Goal: Task Accomplishment & Management: Complete application form

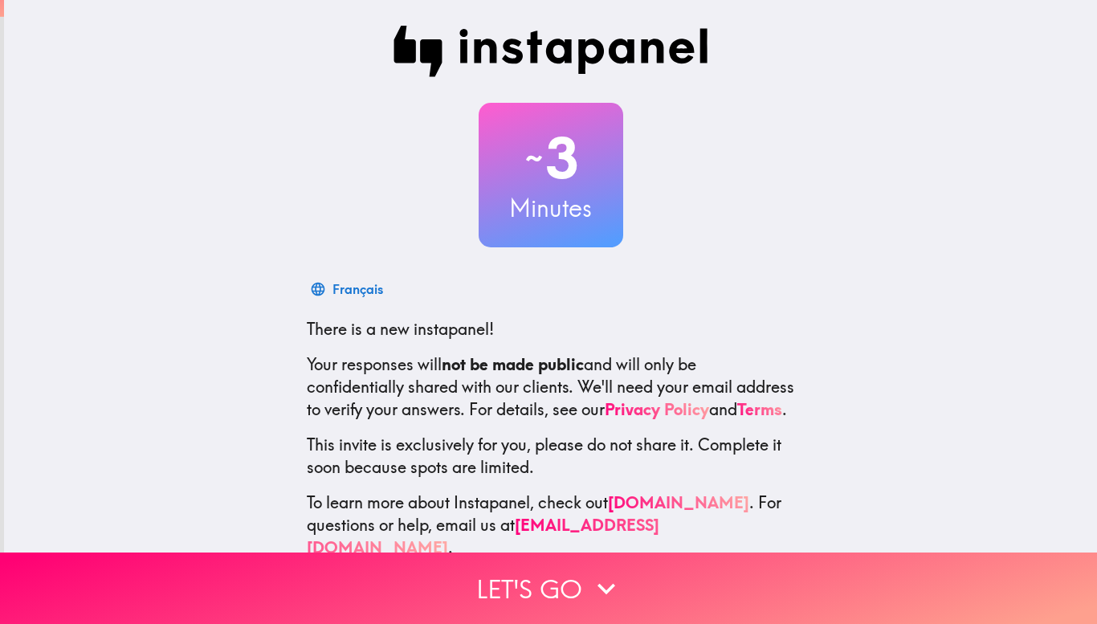
scroll to position [32, 0]
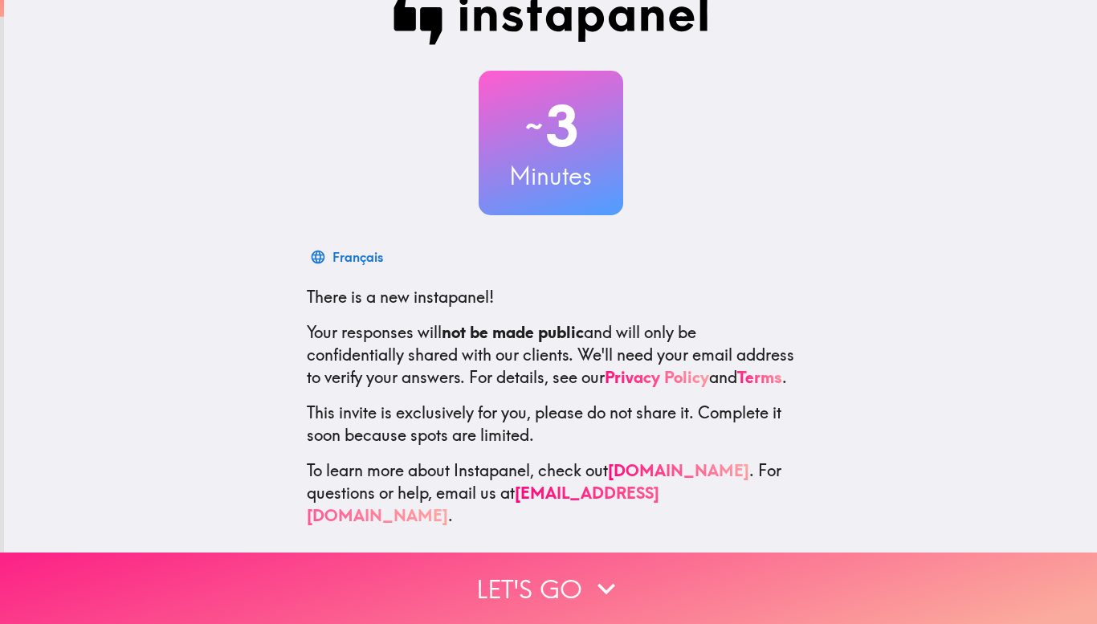
click at [518, 582] on button "Let's go" at bounding box center [548, 588] width 1097 height 71
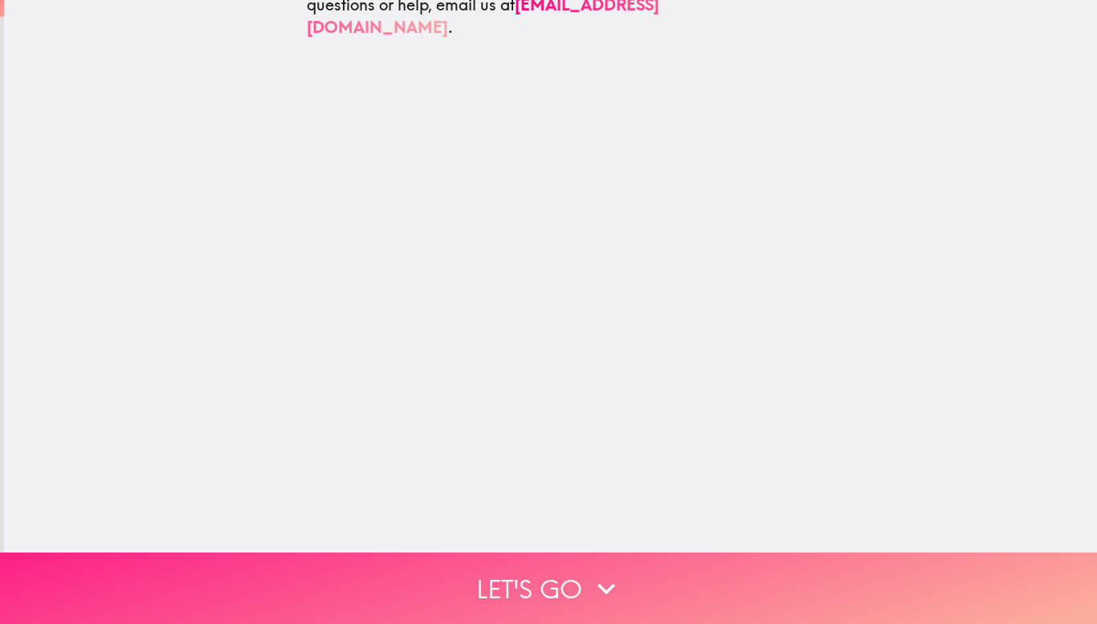
scroll to position [0, 0]
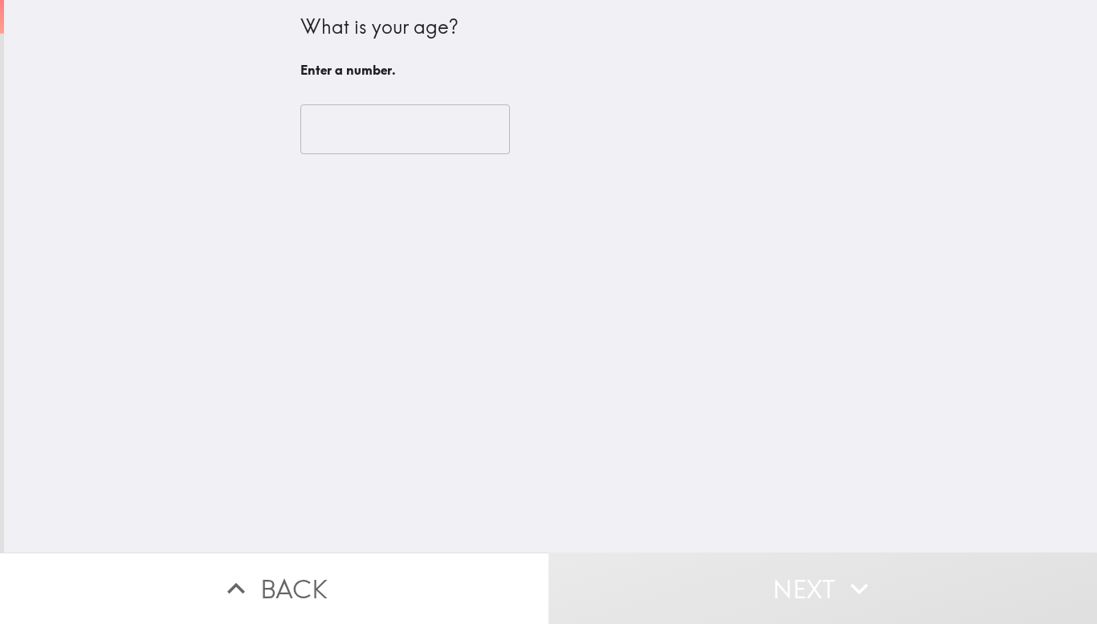
click at [340, 123] on input "number" at bounding box center [405, 129] width 210 height 50
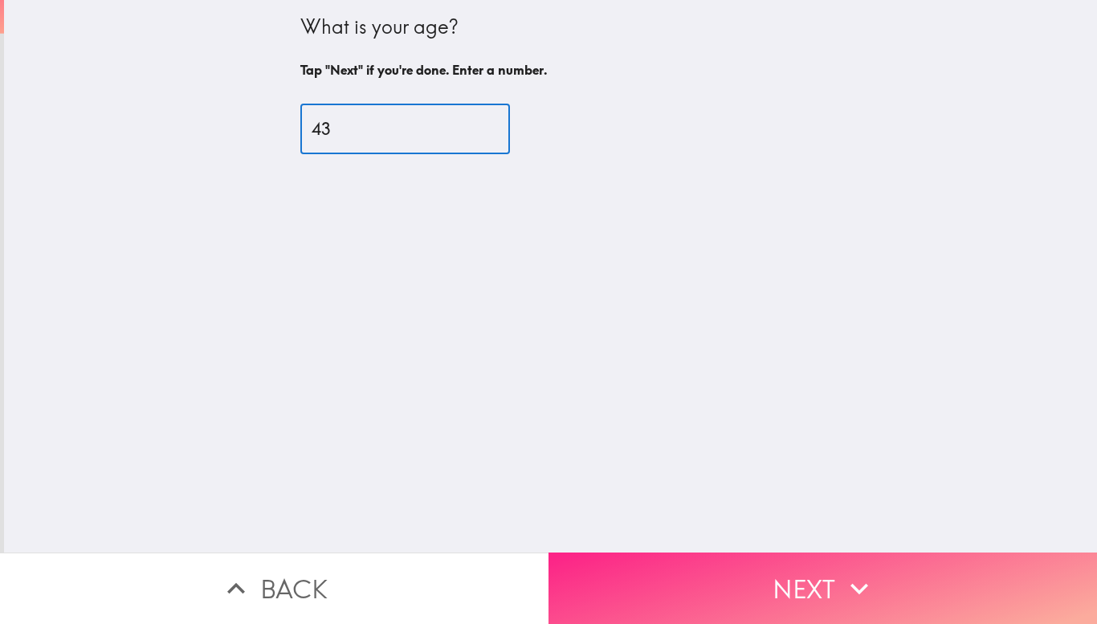
type input "43"
click at [625, 582] on button "Next" at bounding box center [823, 588] width 549 height 71
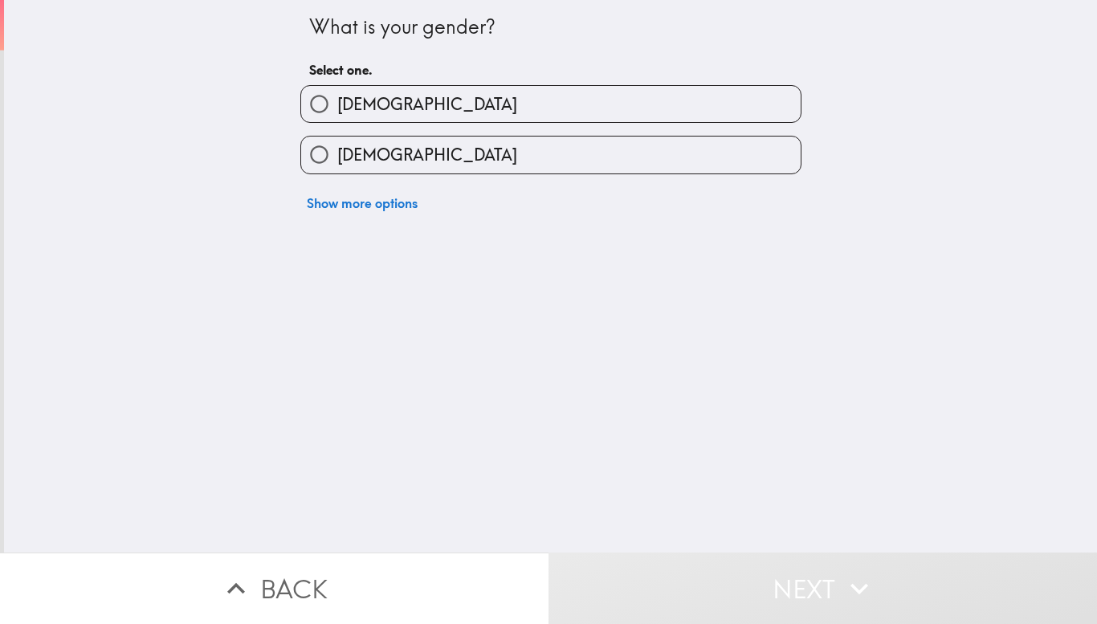
click at [415, 157] on label "[DEMOGRAPHIC_DATA]" at bounding box center [551, 155] width 500 height 36
click at [337, 157] on input "[DEMOGRAPHIC_DATA]" at bounding box center [319, 155] width 36 height 36
radio input "true"
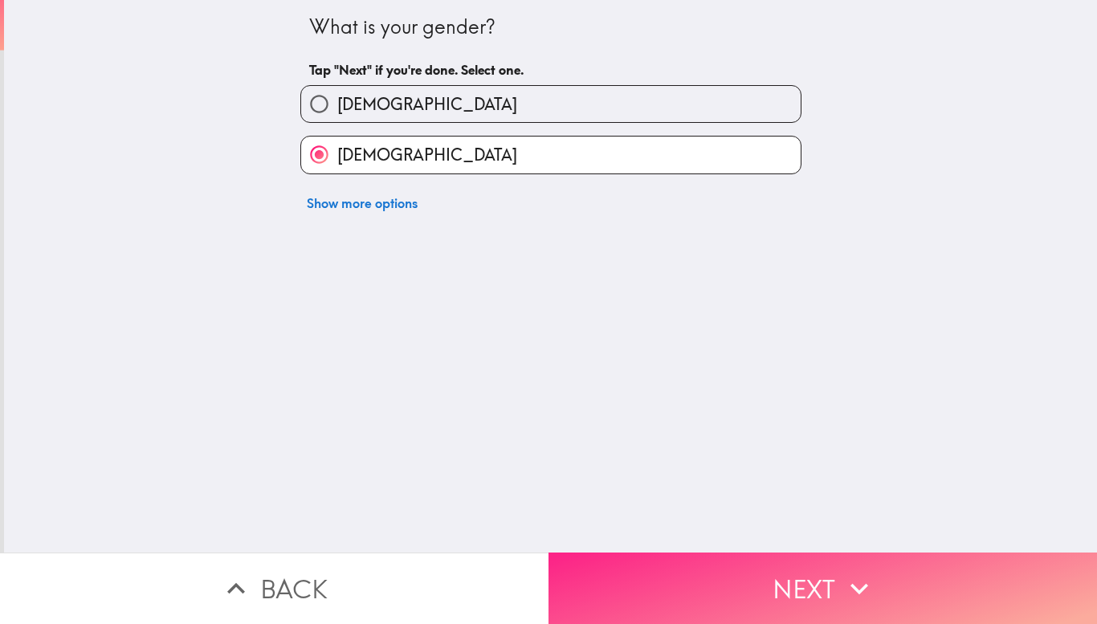
click at [661, 578] on button "Next" at bounding box center [823, 588] width 549 height 71
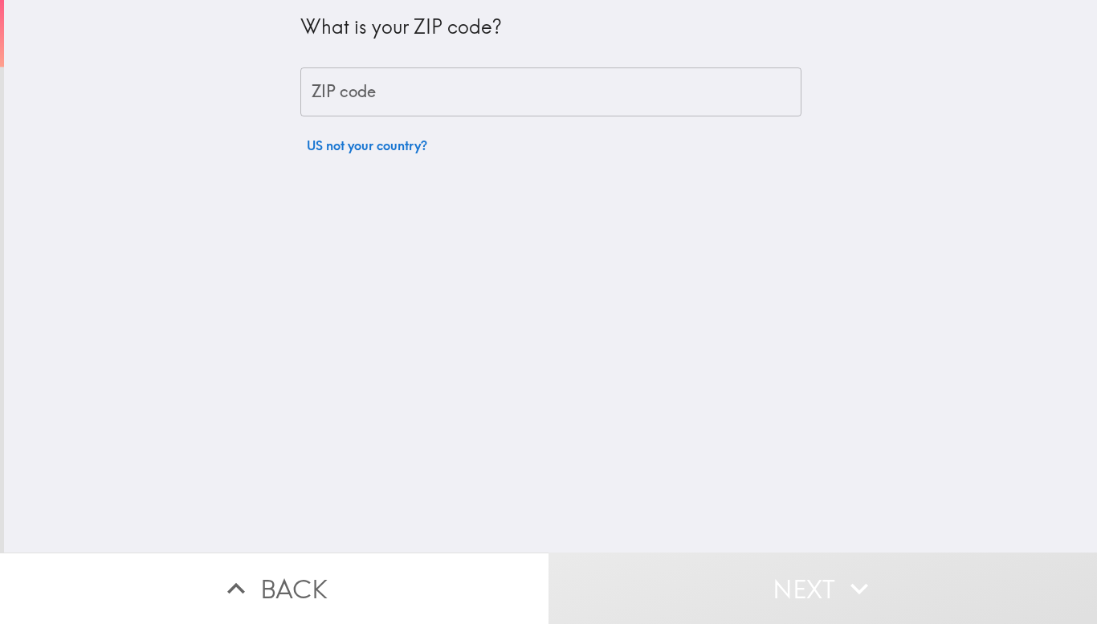
click at [526, 96] on input "ZIP code" at bounding box center [550, 92] width 501 height 50
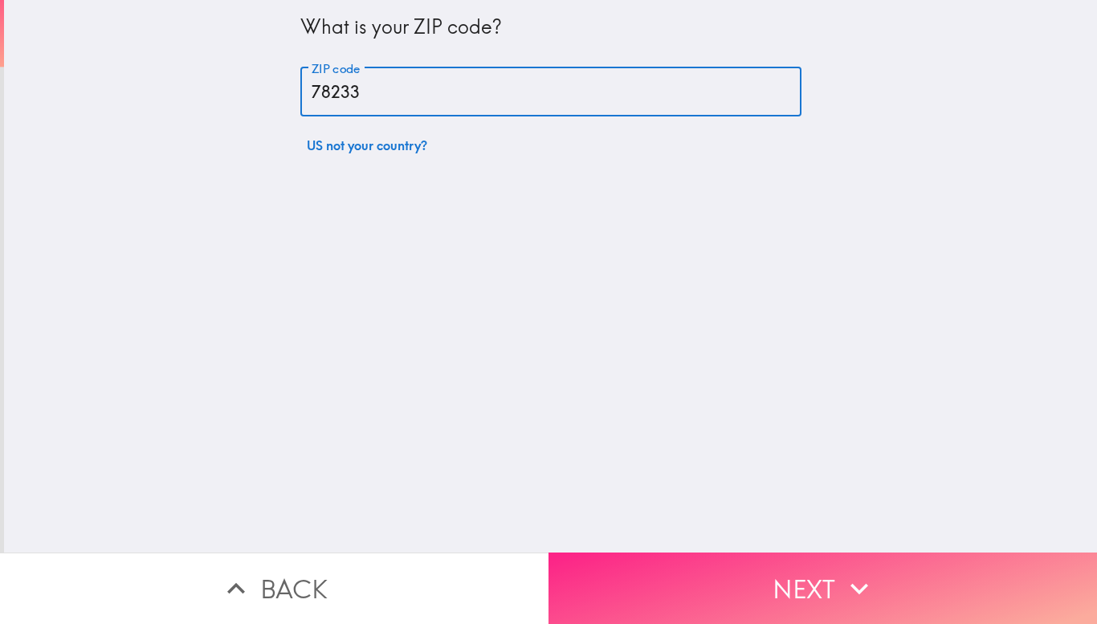
type input "78233"
click at [606, 598] on button "Next" at bounding box center [823, 588] width 549 height 71
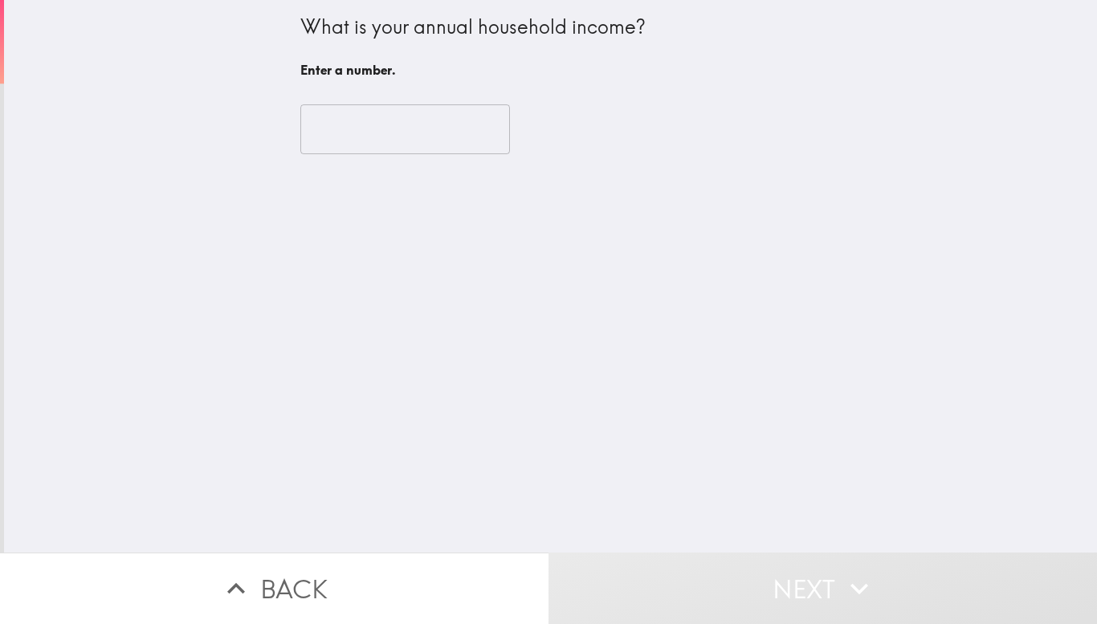
click at [385, 137] on input "number" at bounding box center [405, 129] width 210 height 50
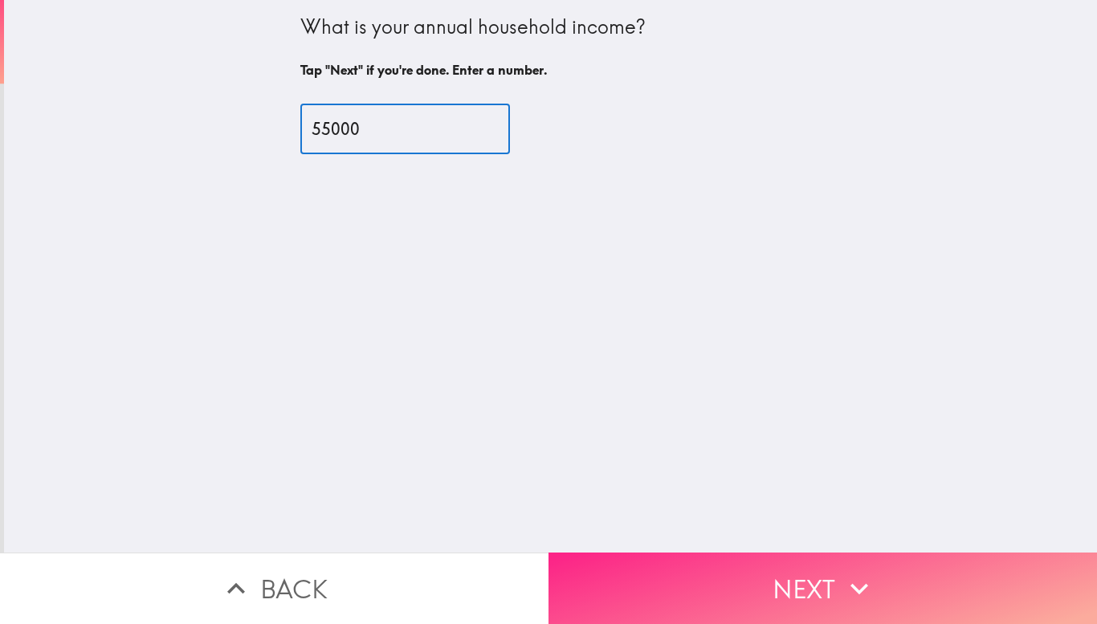
type input "55000"
click at [589, 586] on button "Next" at bounding box center [823, 588] width 549 height 71
